Goal: Task Accomplishment & Management: Manage account settings

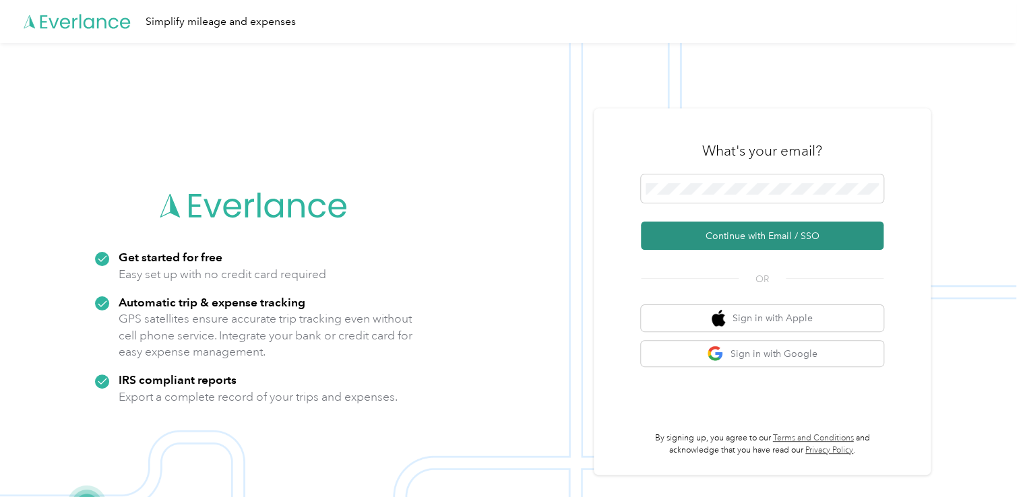
click at [814, 232] on button "Continue with Email / SSO" at bounding box center [762, 236] width 243 height 28
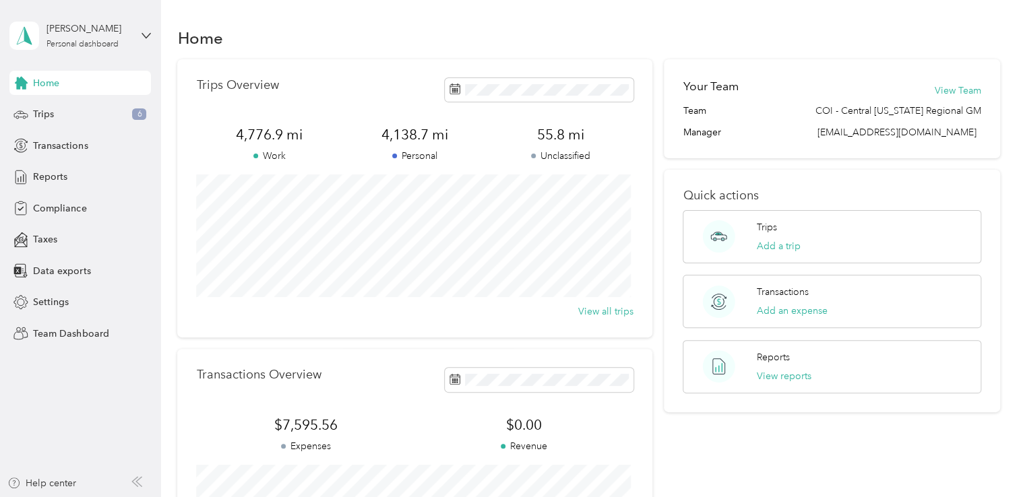
click at [148, 29] on div "[PERSON_NAME] Personal dashboard" at bounding box center [79, 35] width 141 height 47
click at [92, 350] on aside "[PERSON_NAME] Personal dashboard Home Trips 6 Transactions Reports Compliance T…" at bounding box center [80, 248] width 161 height 497
click at [82, 330] on span "Team Dashboard" at bounding box center [70, 334] width 75 height 14
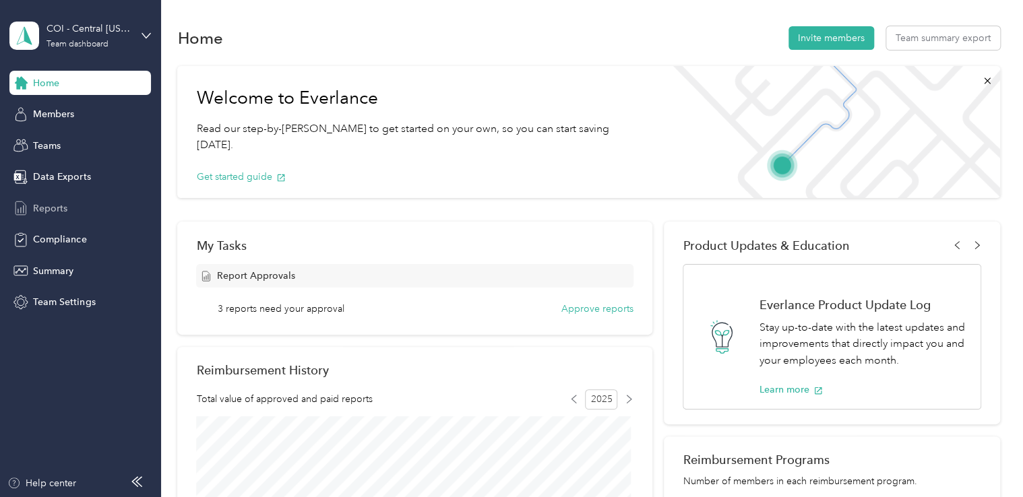
click at [54, 207] on span "Reports" at bounding box center [50, 208] width 34 height 14
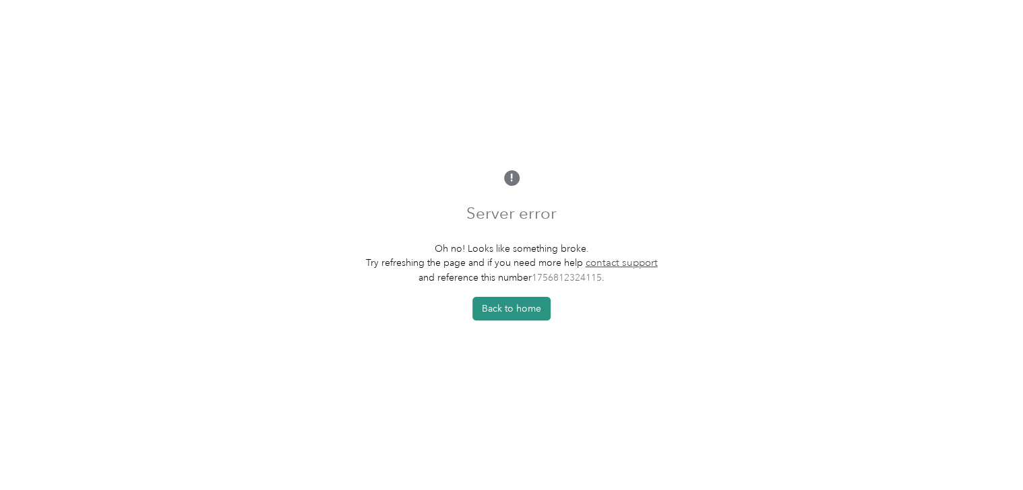
click at [511, 313] on button "Back to home" at bounding box center [511, 309] width 78 height 24
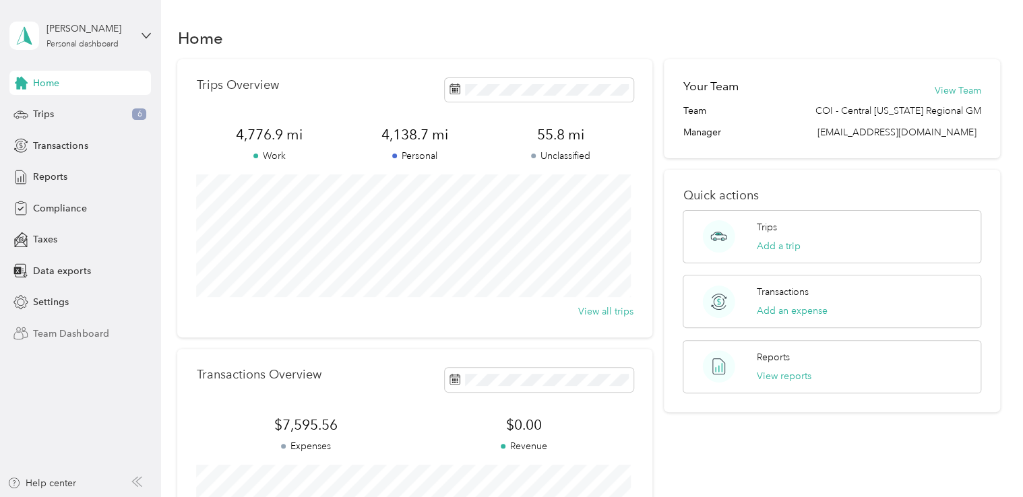
click at [94, 334] on span "Team Dashboard" at bounding box center [70, 334] width 75 height 14
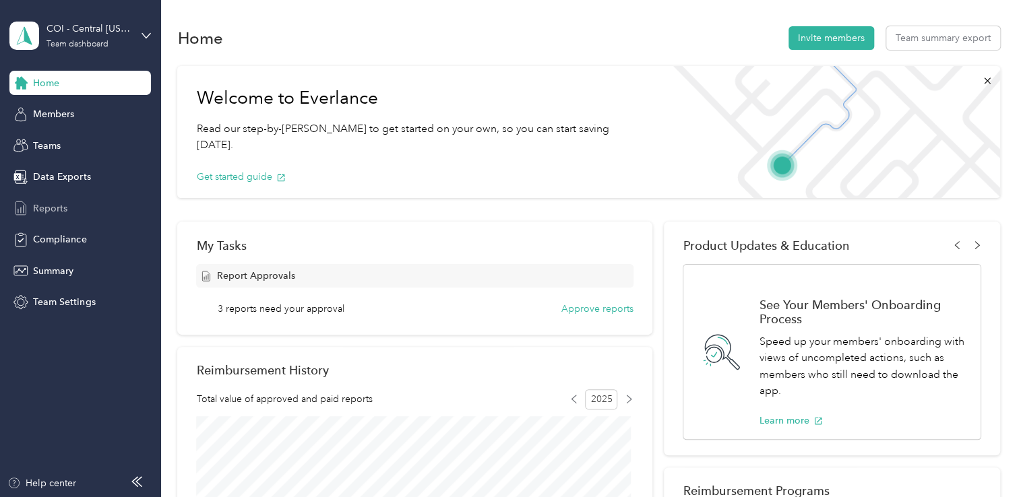
click at [57, 206] on span "Reports" at bounding box center [50, 208] width 34 height 14
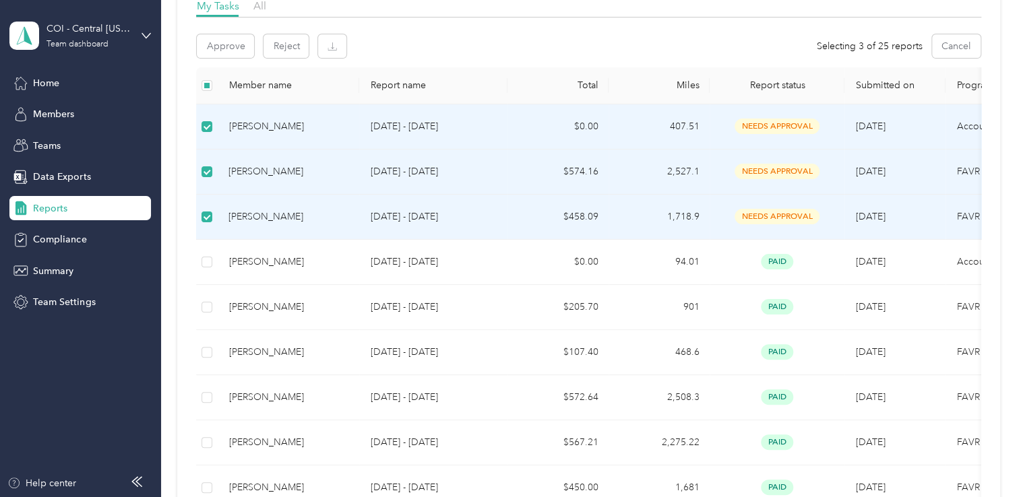
scroll to position [203, 0]
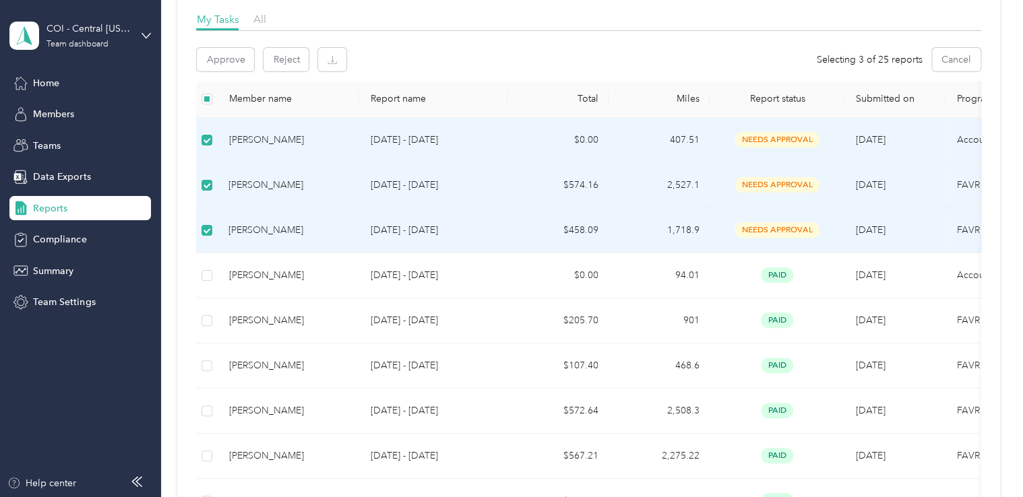
click at [682, 63] on div "Approve Reject Selecting 3 of 25 reports Cancel" at bounding box center [588, 60] width 784 height 24
click at [224, 59] on button "Approve" at bounding box center [225, 60] width 57 height 24
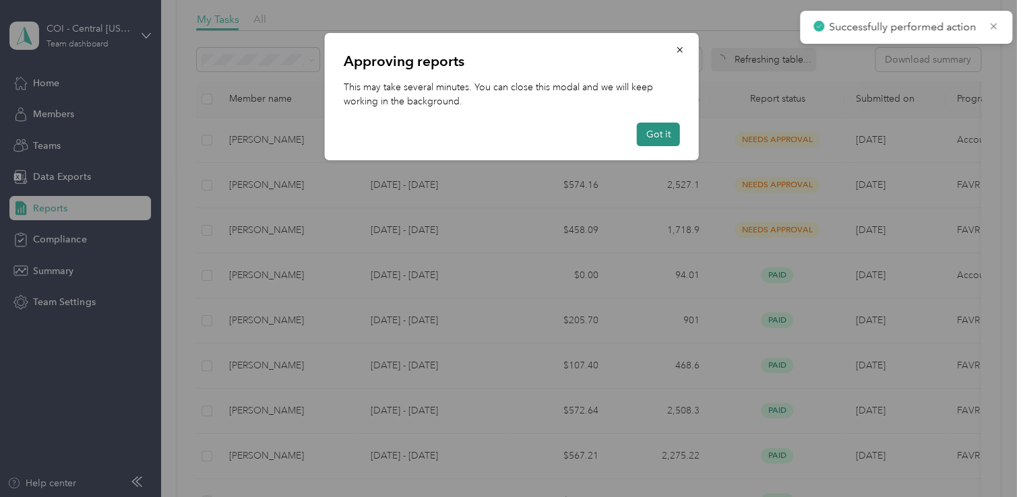
click at [664, 129] on button "Got it" at bounding box center [658, 135] width 43 height 24
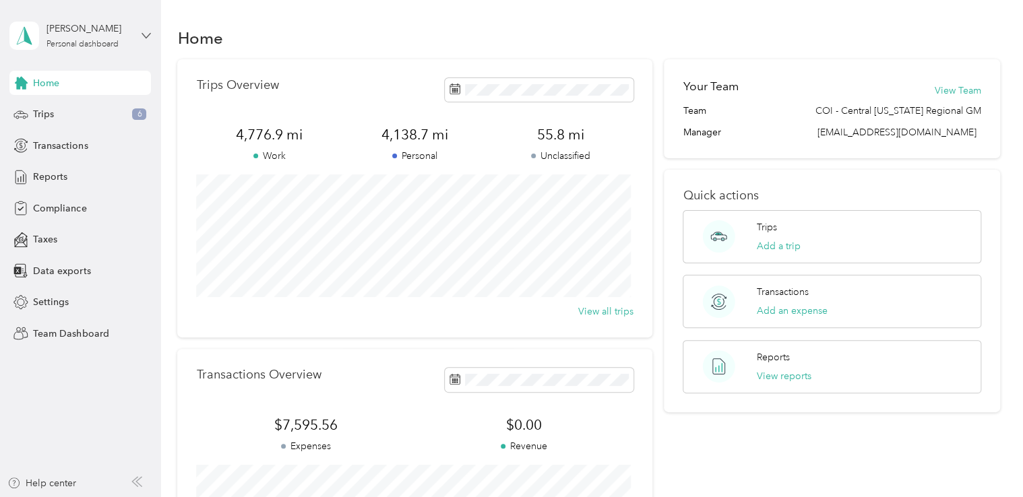
click at [146, 34] on icon at bounding box center [145, 35] width 9 height 9
click at [63, 111] on div "Team dashboard" at bounding box center [152, 111] width 265 height 24
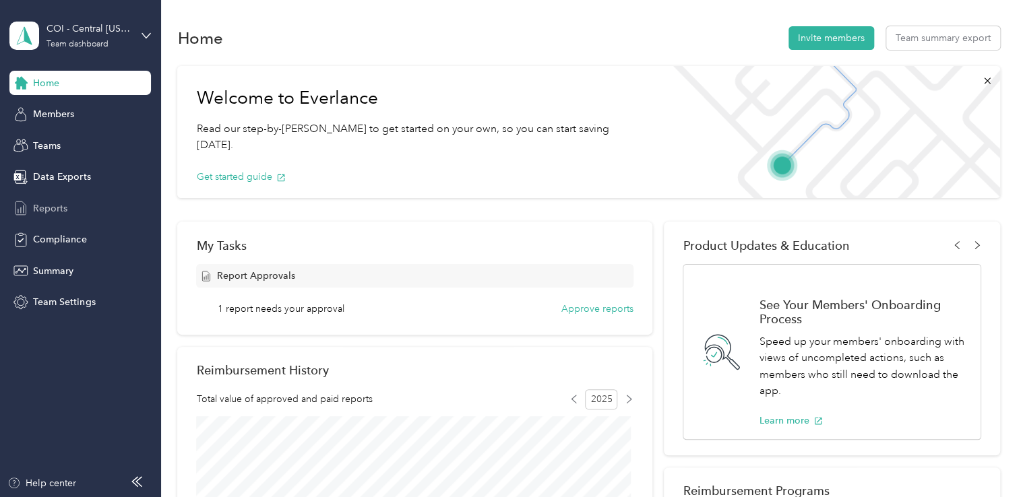
click at [57, 205] on span "Reports" at bounding box center [50, 208] width 34 height 14
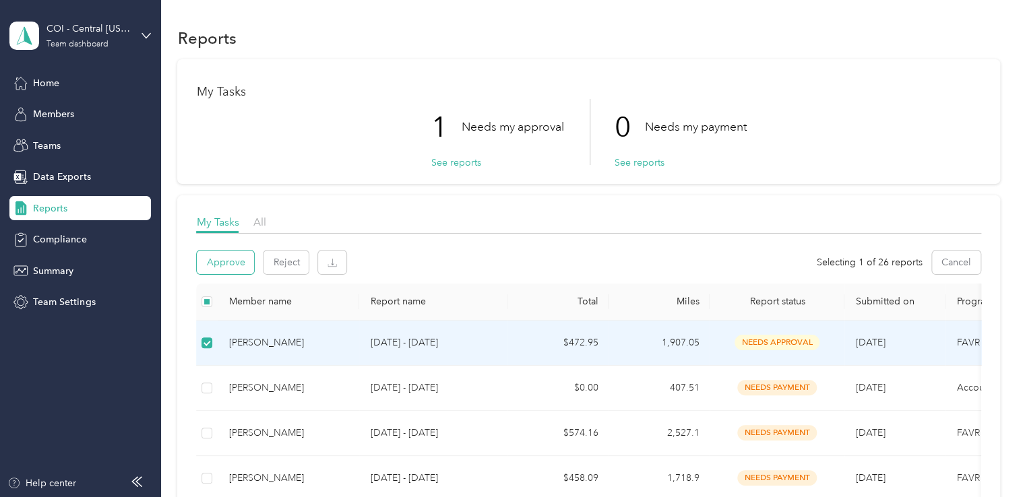
click at [217, 265] on button "Approve" at bounding box center [225, 263] width 57 height 24
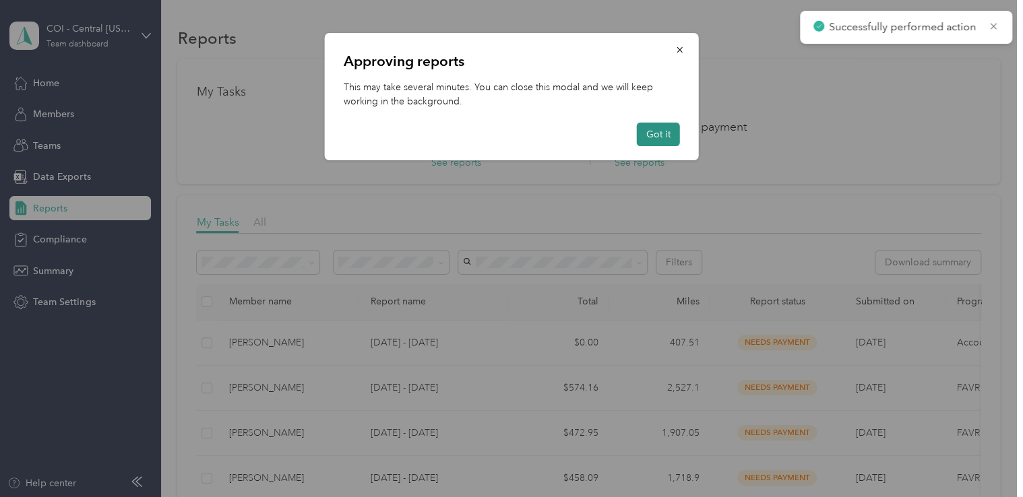
click at [658, 137] on button "Got it" at bounding box center [658, 135] width 43 height 24
